Goal: Transaction & Acquisition: Obtain resource

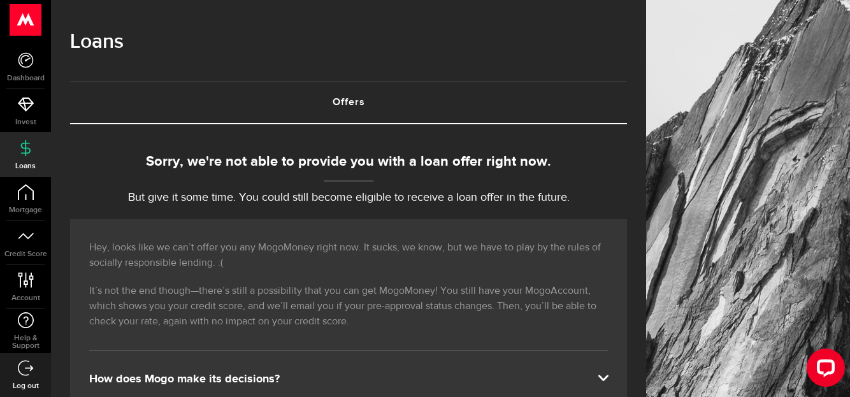
scroll to position [25, 0]
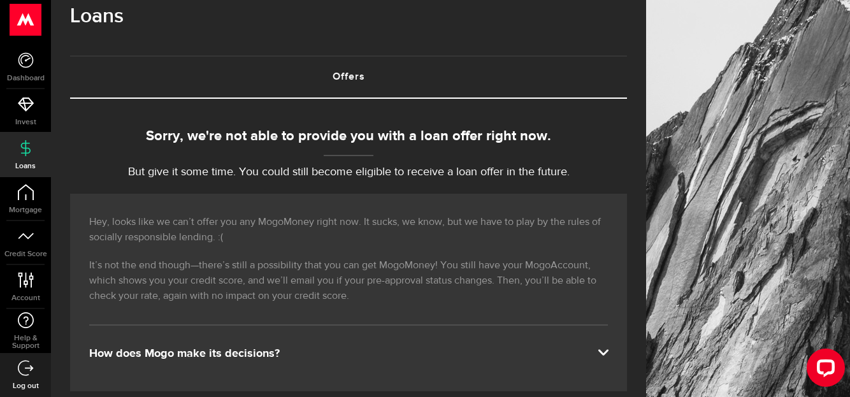
click at [32, 148] on icon at bounding box center [26, 148] width 16 height 16
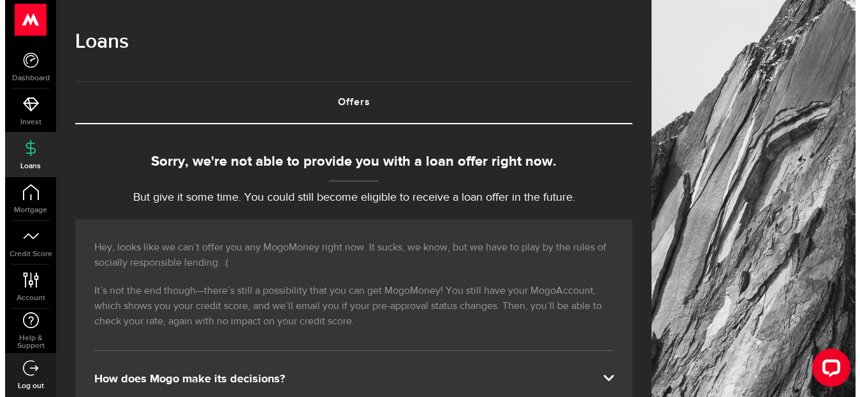
scroll to position [0, 0]
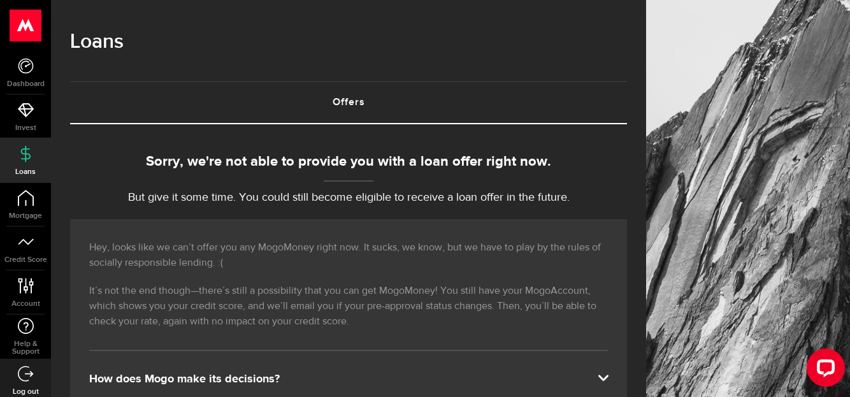
click at [31, 27] on use at bounding box center [25, 26] width 31 height 32
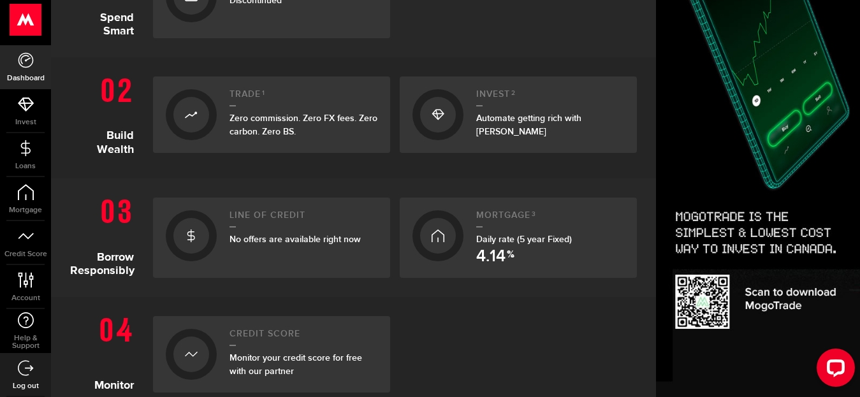
scroll to position [364, 0]
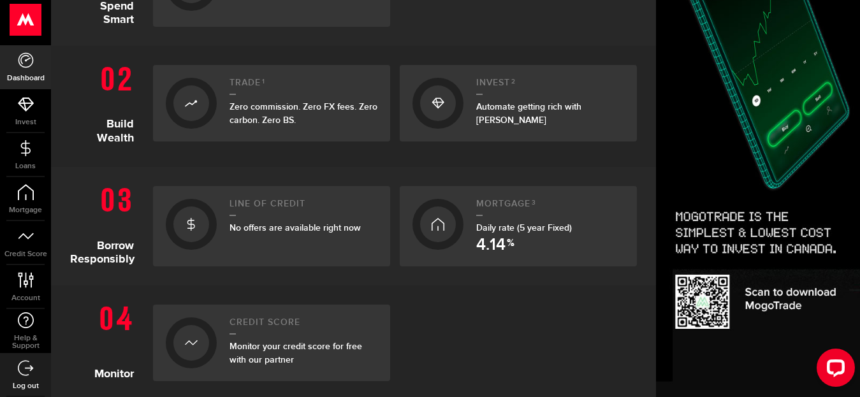
click at [663, 298] on img at bounding box center [758, 121] width 204 height 551
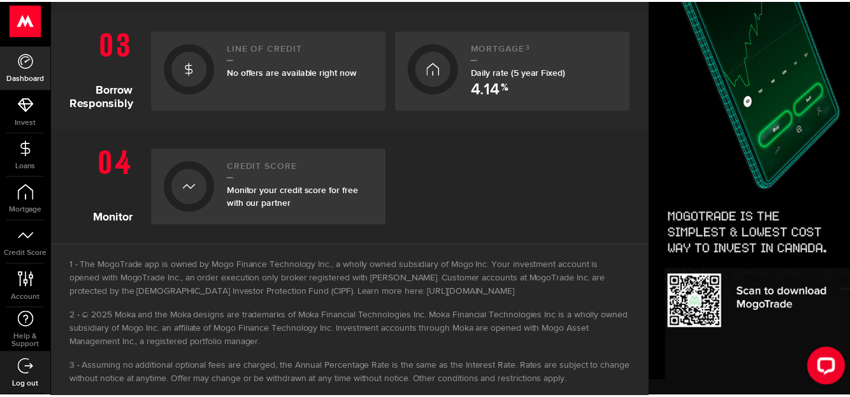
scroll to position [527, 0]
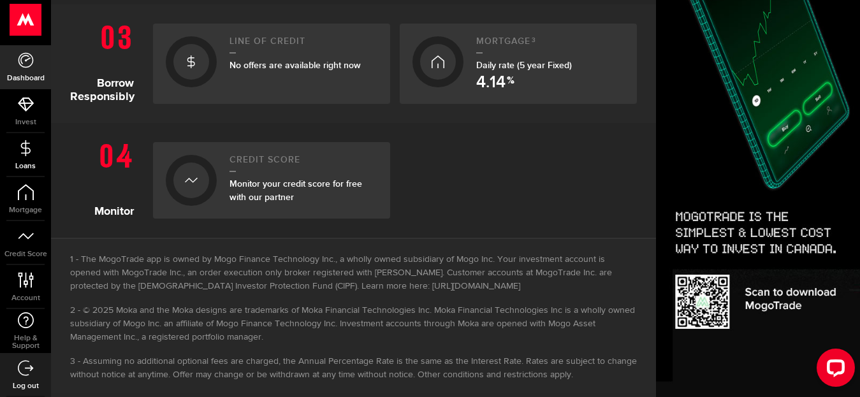
click at [34, 152] on link "Loans" at bounding box center [25, 154] width 51 height 43
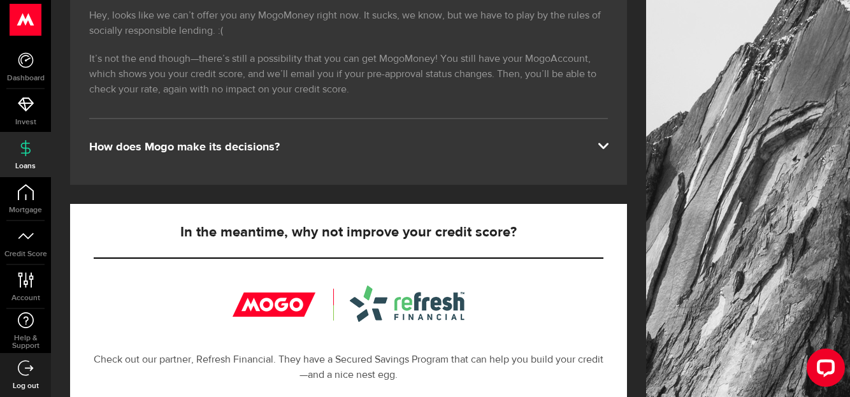
scroll to position [274, 0]
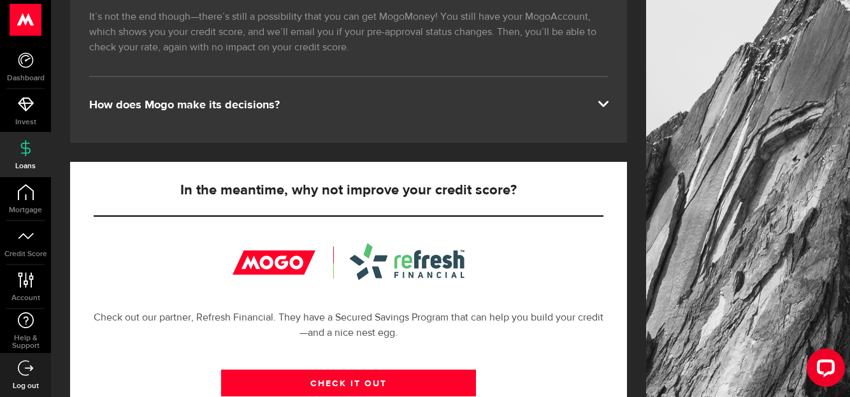
click at [608, 98] on span at bounding box center [603, 103] width 10 height 10
click at [608, 102] on span at bounding box center [603, 103] width 10 height 10
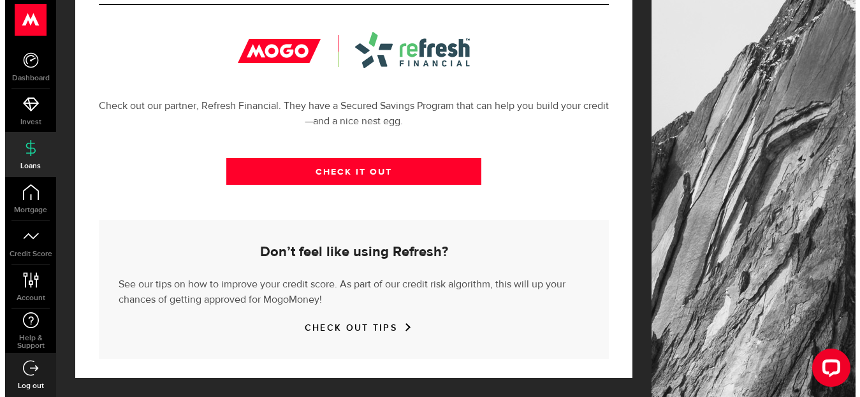
scroll to position [0, 0]
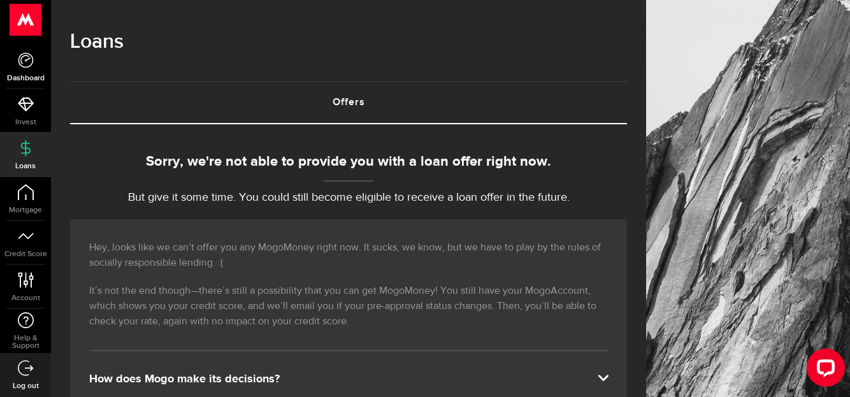
click at [31, 60] on icon at bounding box center [26, 60] width 16 height 16
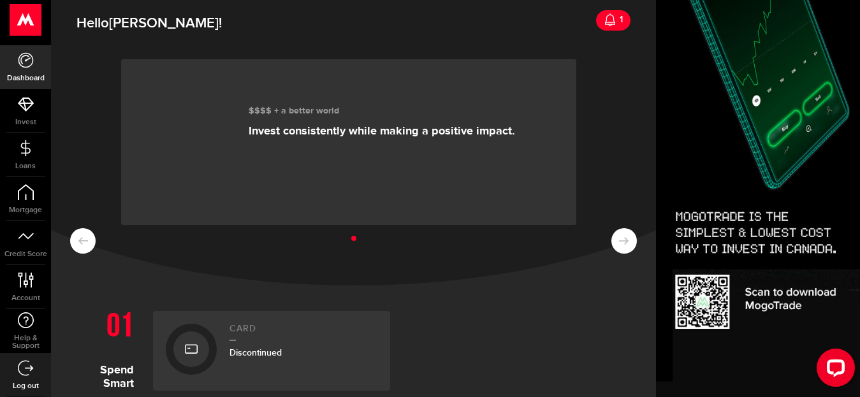
click at [294, 350] on div "Discontinued" at bounding box center [303, 352] width 148 height 13
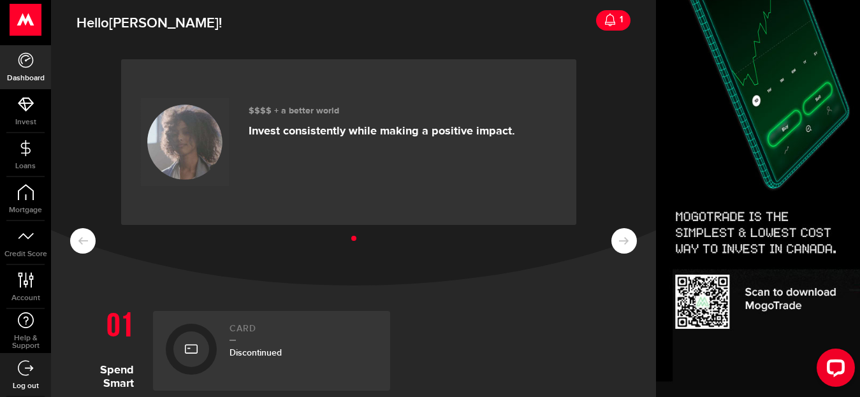
click at [616, 17] on div "1" at bounding box center [619, 19] width 6 height 27
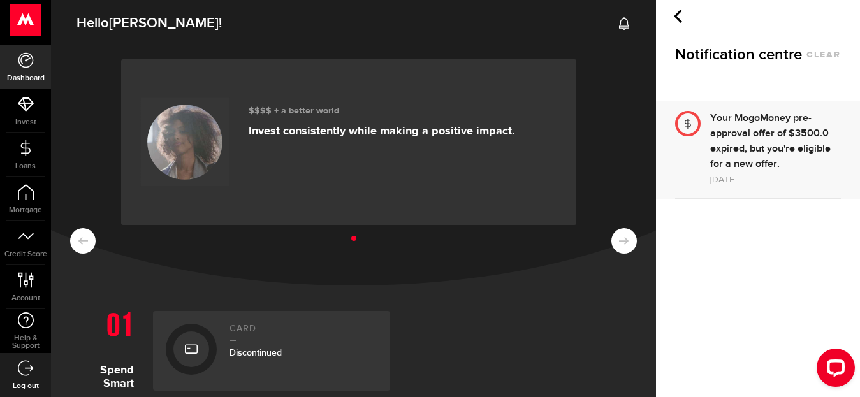
click at [756, 148] on div "Your MogoMoney pre-approval offer of $3500.0 expired, but you're eligible for a…" at bounding box center [775, 141] width 131 height 61
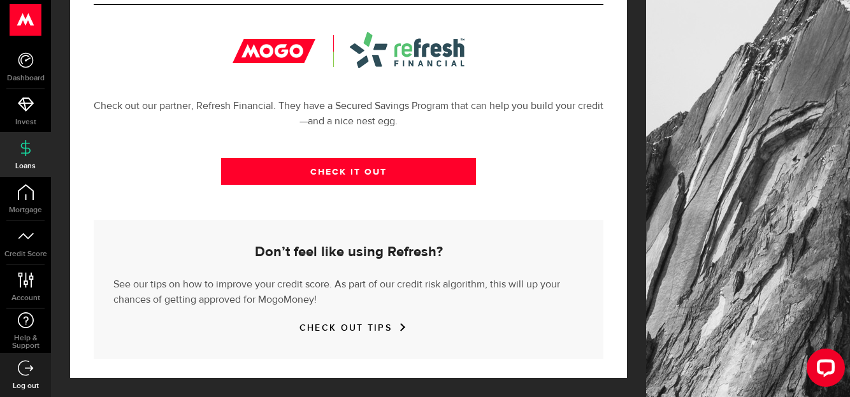
scroll to position [462, 0]
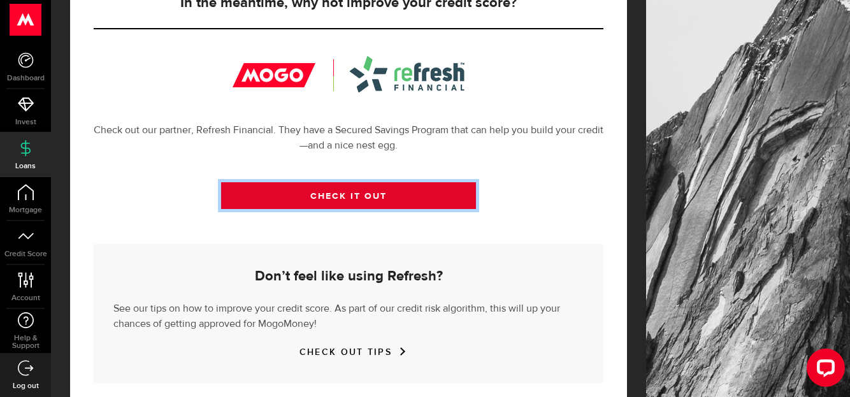
click at [381, 198] on link "CHECK IT OUT" at bounding box center [348, 195] width 255 height 27
